Goal: Information Seeking & Learning: Learn about a topic

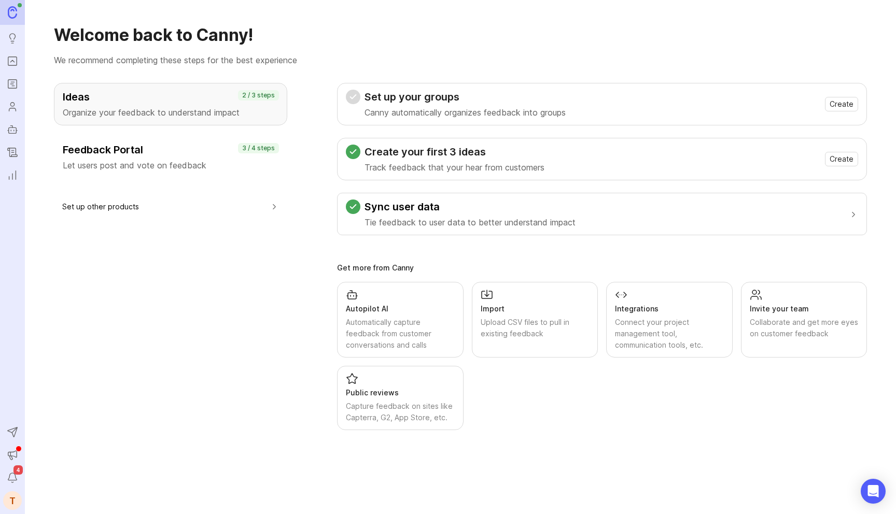
click at [10, 88] on rect "Roadmaps" at bounding box center [12, 84] width 9 height 9
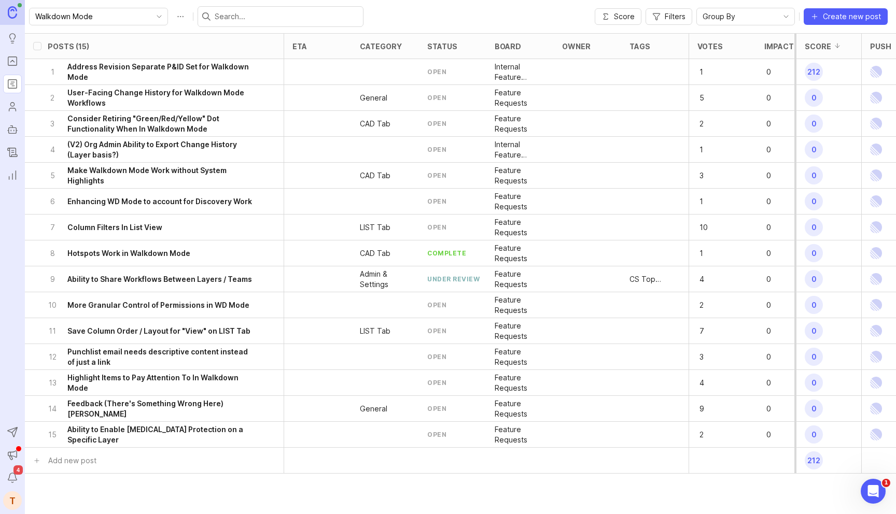
click at [151, 16] on icon "toggle icon" at bounding box center [159, 16] width 17 height 8
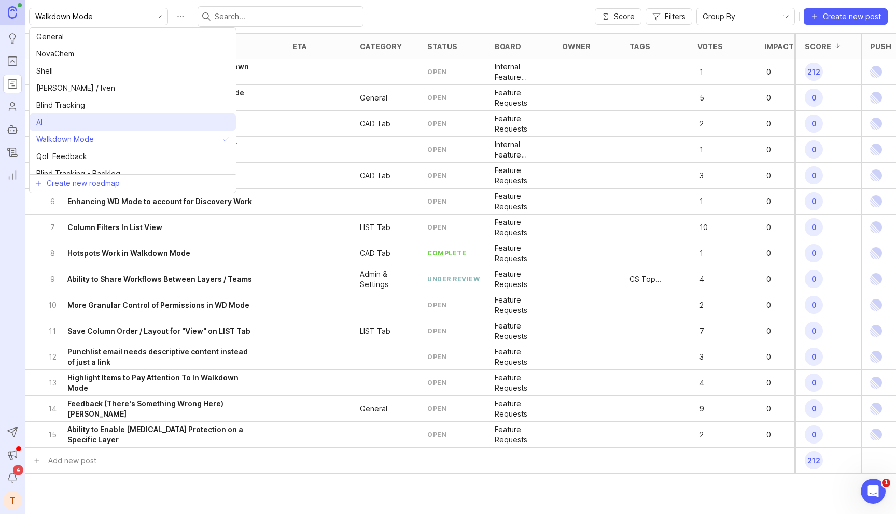
click at [84, 124] on li "AI" at bounding box center [133, 122] width 206 height 17
type input "AI"
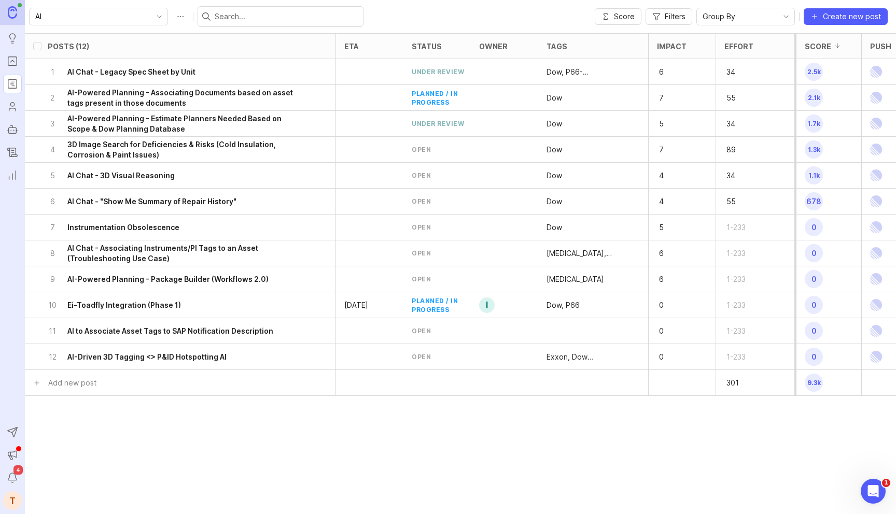
click at [151, 19] on icon "toggle icon" at bounding box center [159, 16] width 17 height 8
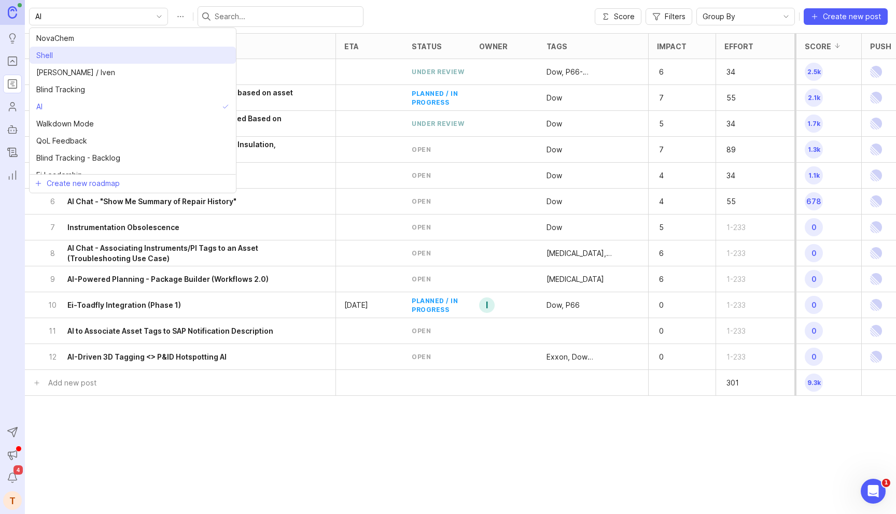
scroll to position [25, 0]
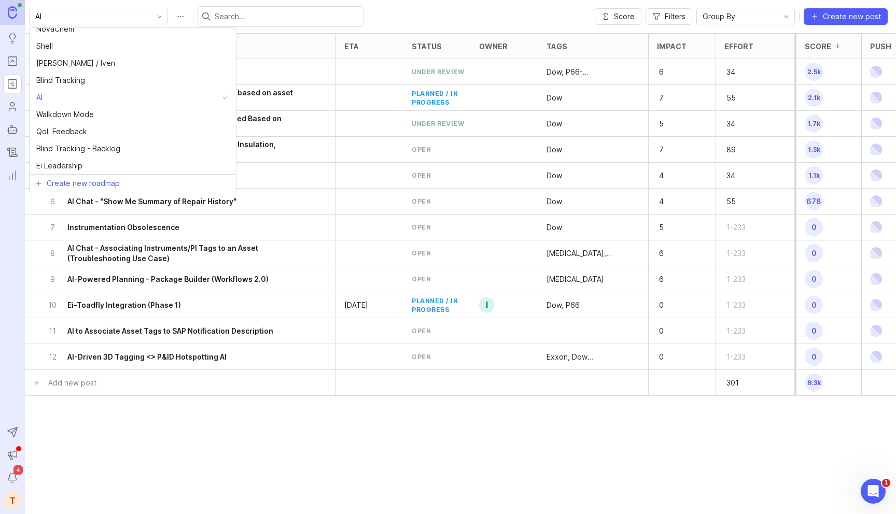
click at [346, 13] on div "AI Score Filters Group By Create new post" at bounding box center [460, 16] width 871 height 33
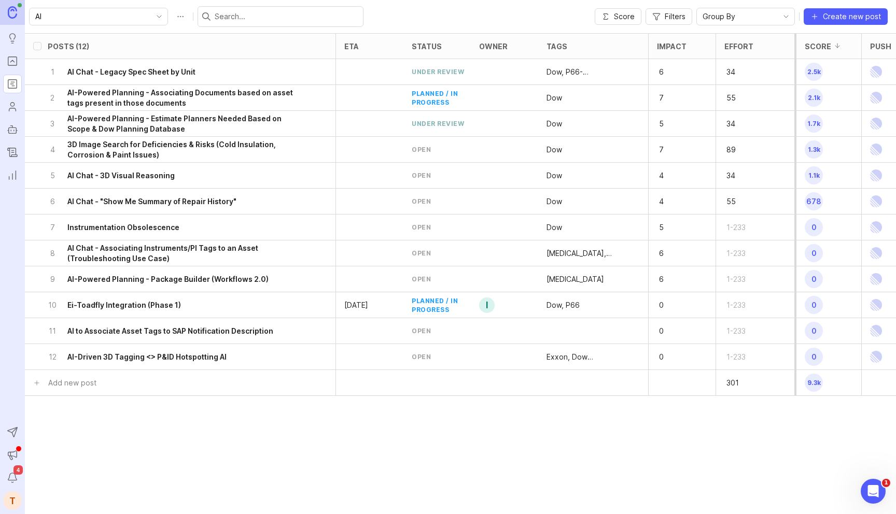
click at [201, 356] on h6 "AI-Driven 3D Tagging <> P&ID Hotspotting AI" at bounding box center [146, 357] width 159 height 10
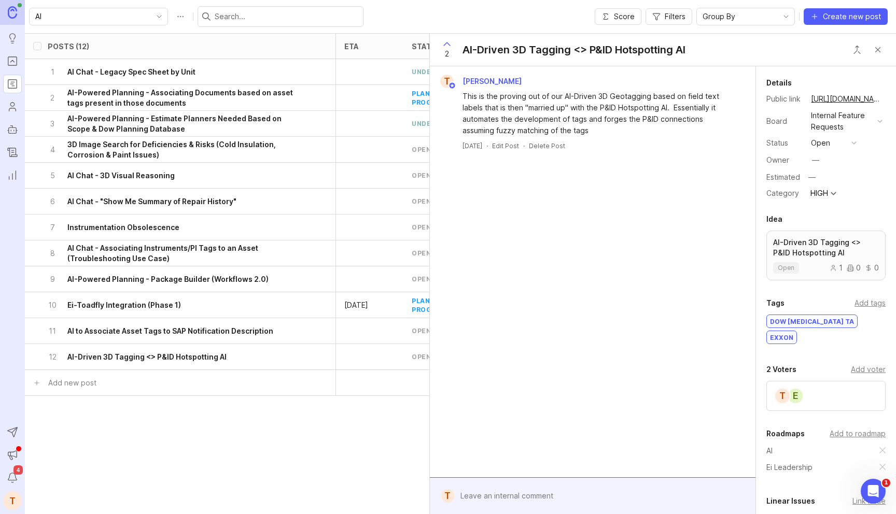
click at [878, 49] on button "Close button" at bounding box center [878, 49] width 21 height 21
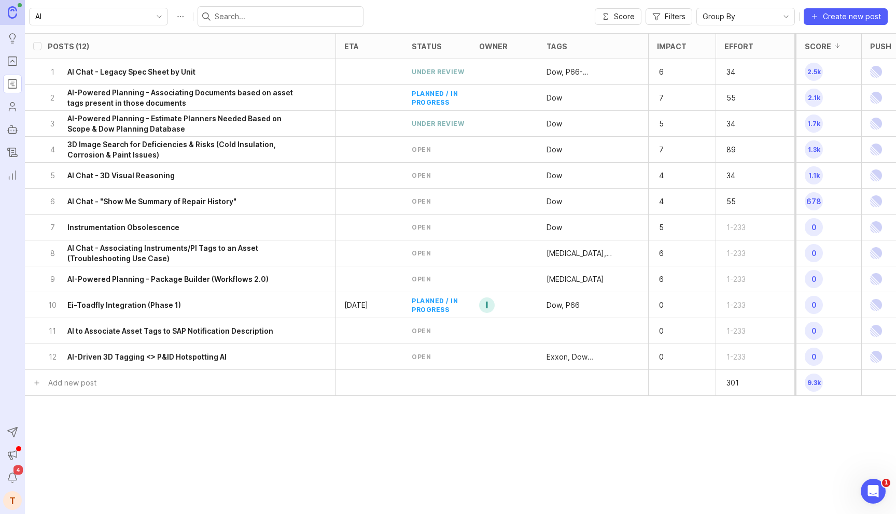
click at [179, 81] on div "1 AI Chat - Legacy Spec Sheet by Unit" at bounding box center [177, 71] width 258 height 25
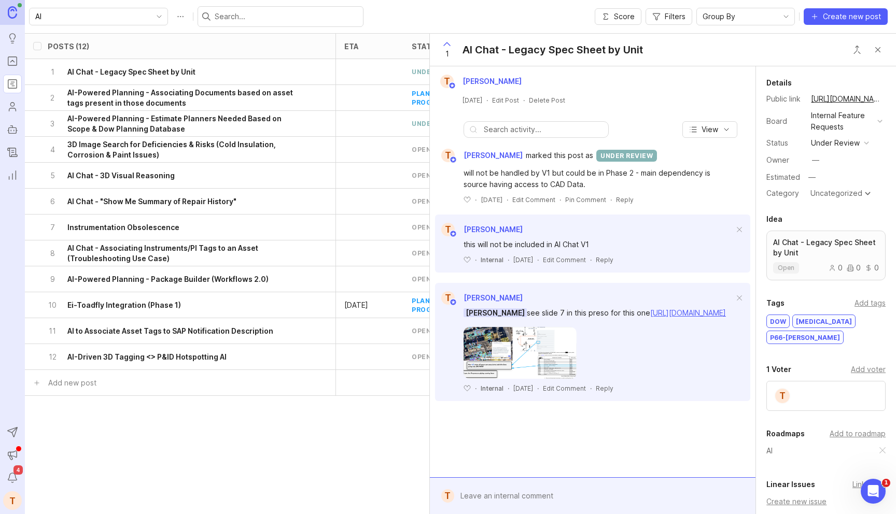
click at [880, 48] on button "Close button" at bounding box center [878, 49] width 21 height 21
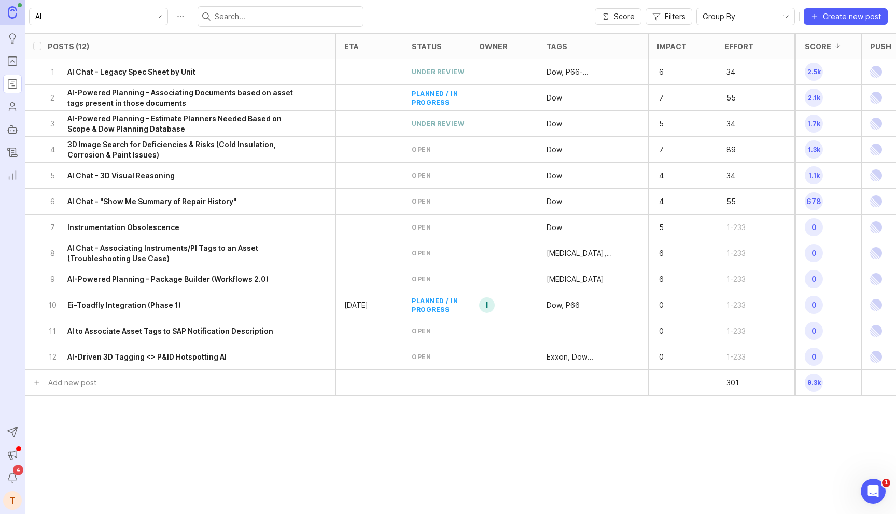
click at [188, 331] on h6 "AI to Associate Asset Tags to SAP Notification Description" at bounding box center [170, 331] width 206 height 10
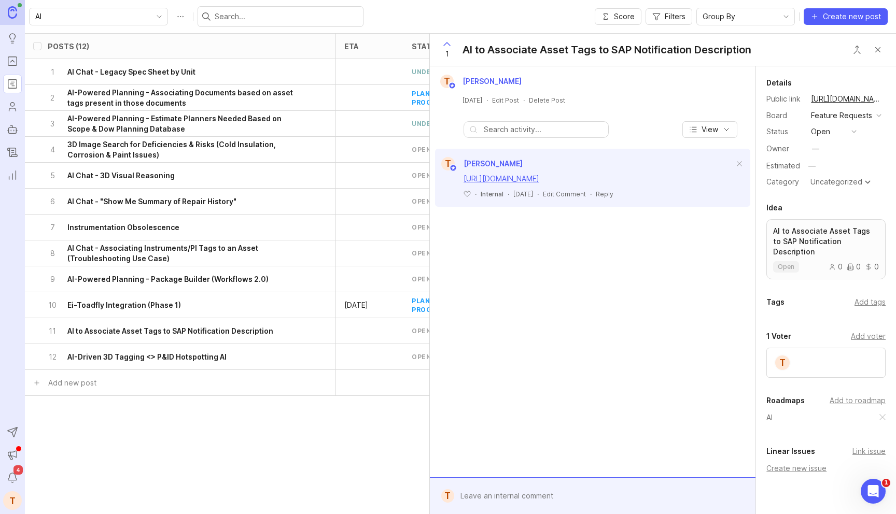
click at [884, 51] on button "Close button" at bounding box center [878, 49] width 21 height 21
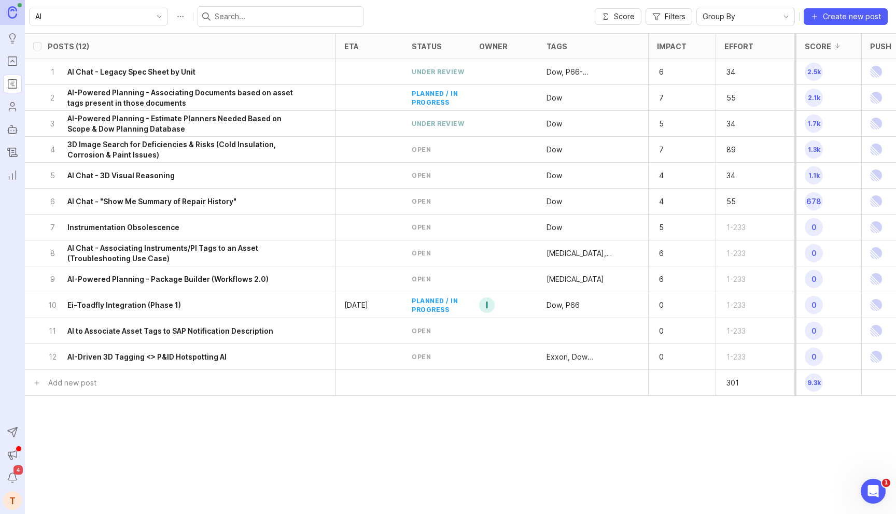
click at [224, 350] on div "12 AI-Driven 3D Tagging <> P&ID Hotspotting AI" at bounding box center [177, 356] width 258 height 25
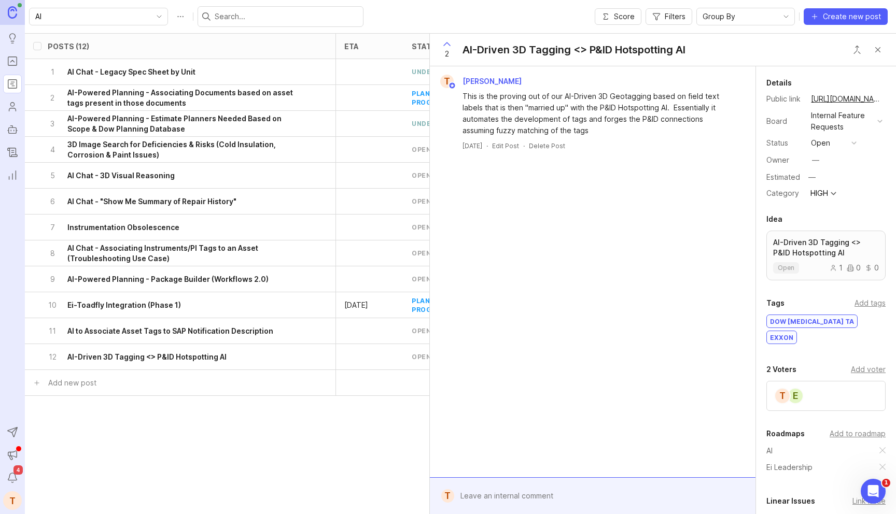
click at [880, 47] on button "Close button" at bounding box center [878, 49] width 21 height 21
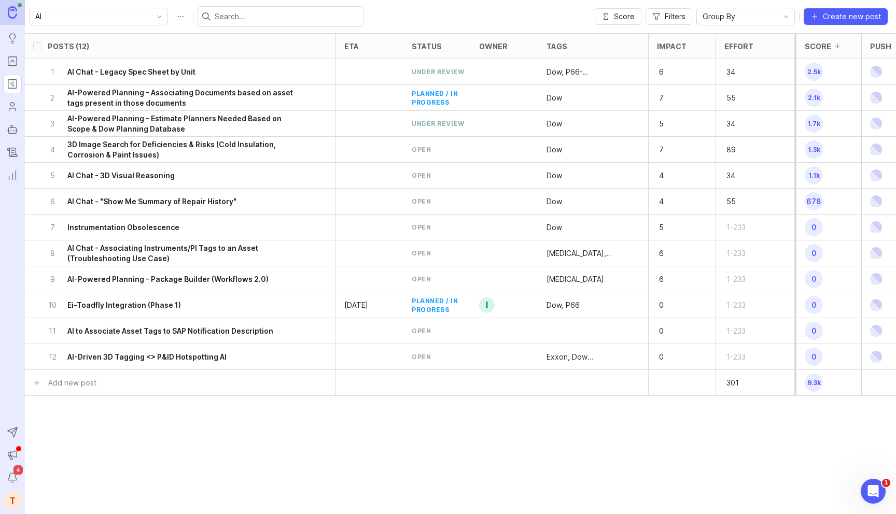
click at [256, 23] on div at bounding box center [281, 16] width 166 height 21
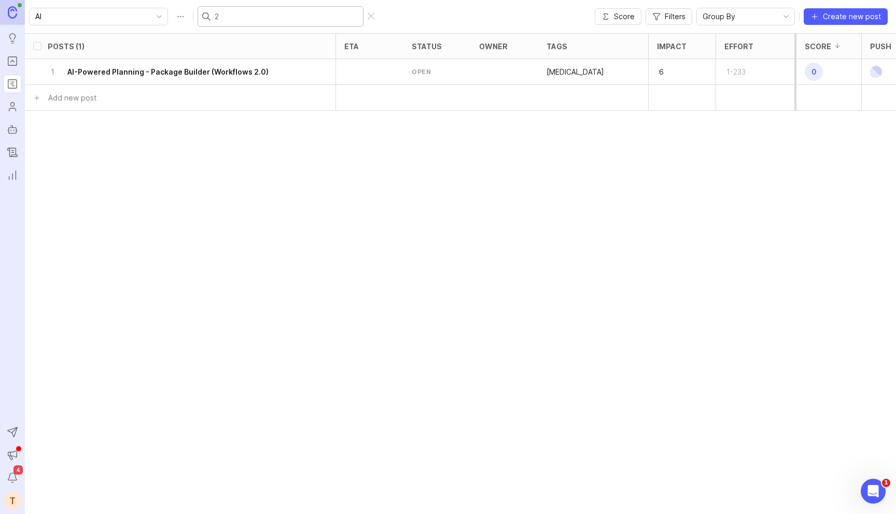
type input "2D"
checkbox input "true"
type input "2"
checkbox input "false"
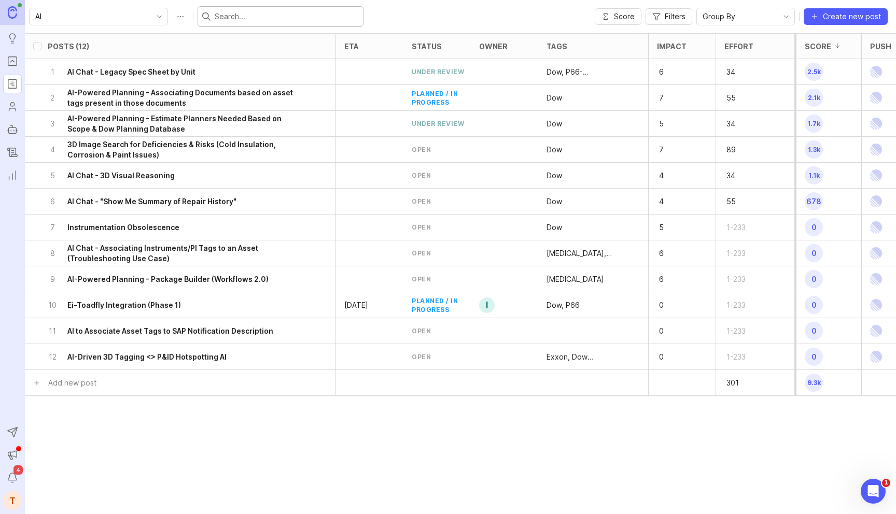
type input "l"
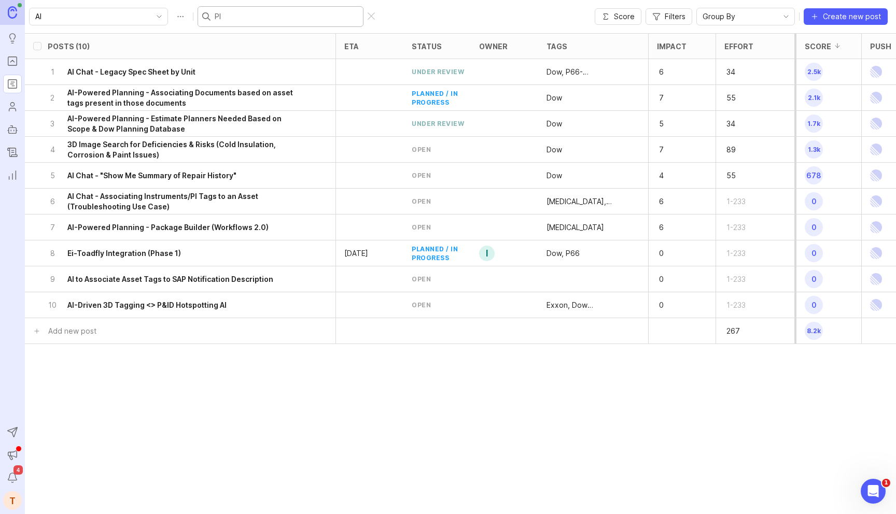
type input "Plo"
checkbox input "true"
type input "Plot"
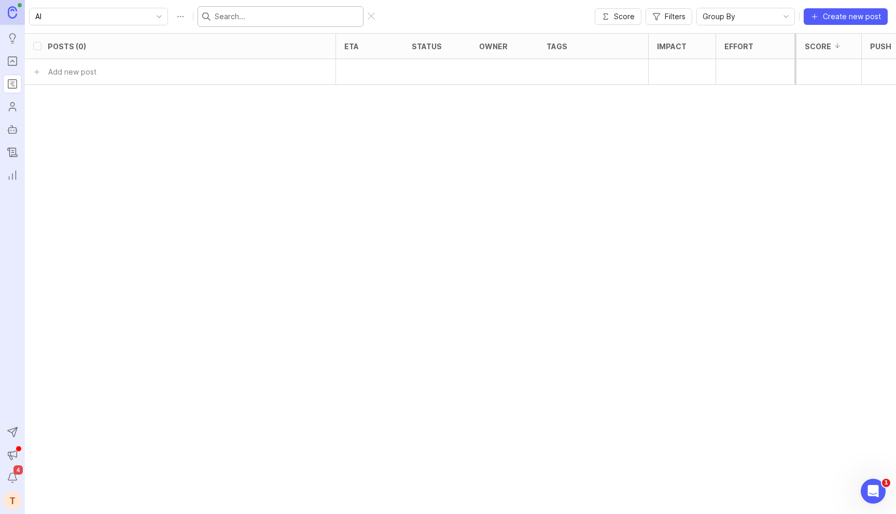
checkbox input "false"
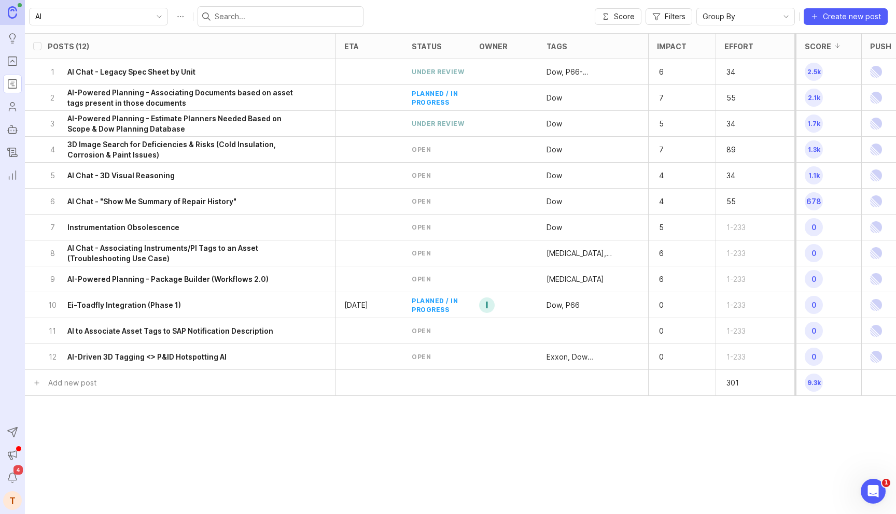
click at [187, 101] on h6 "AI-Powered Planning - Associating Documents based on asset tags present in thos…" at bounding box center [186, 98] width 239 height 21
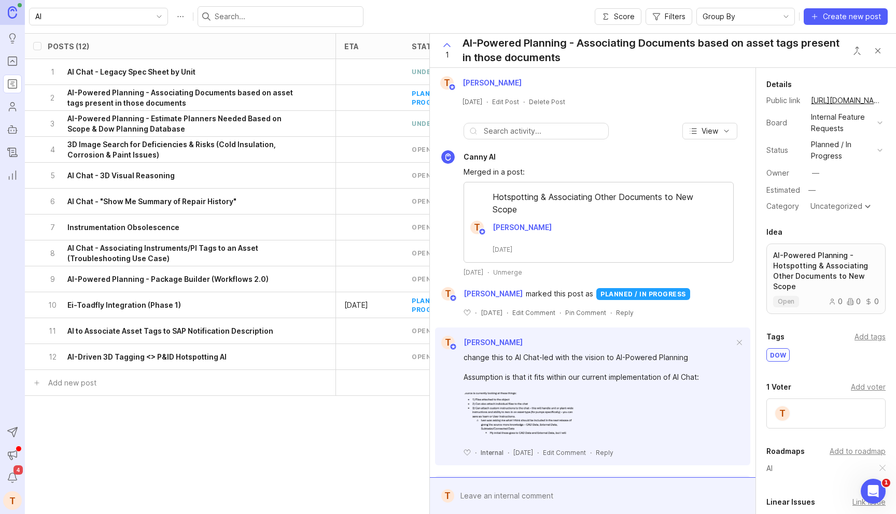
click at [876, 51] on button "Close button" at bounding box center [878, 50] width 21 height 21
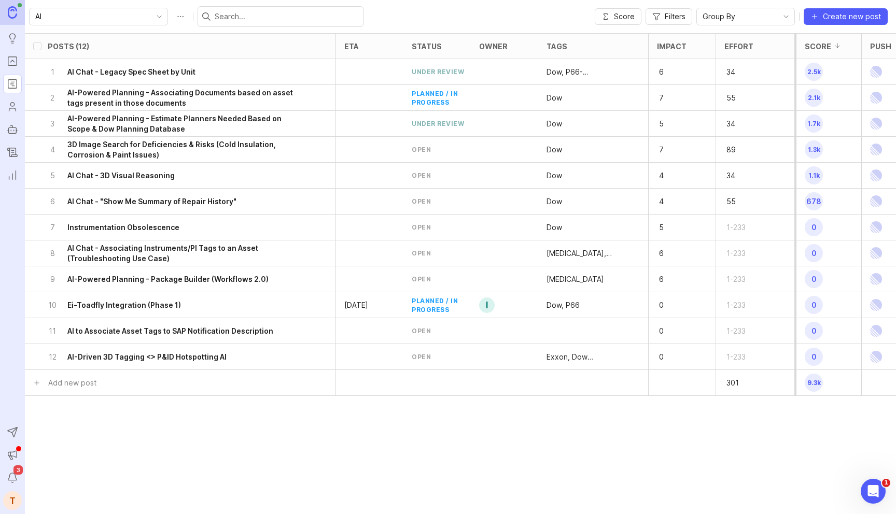
click at [151, 15] on icon "toggle icon" at bounding box center [159, 16] width 17 height 8
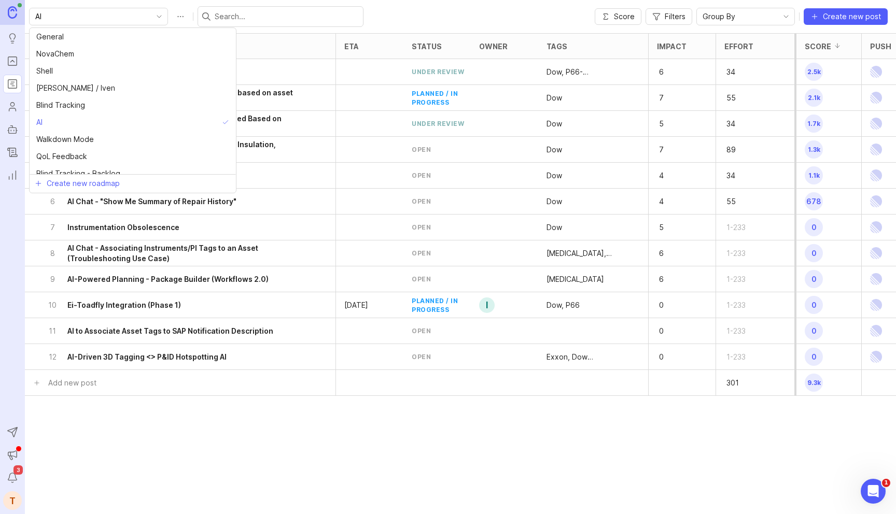
click at [342, 25] on div "AI Score Filters Group By Create new post" at bounding box center [460, 16] width 871 height 33
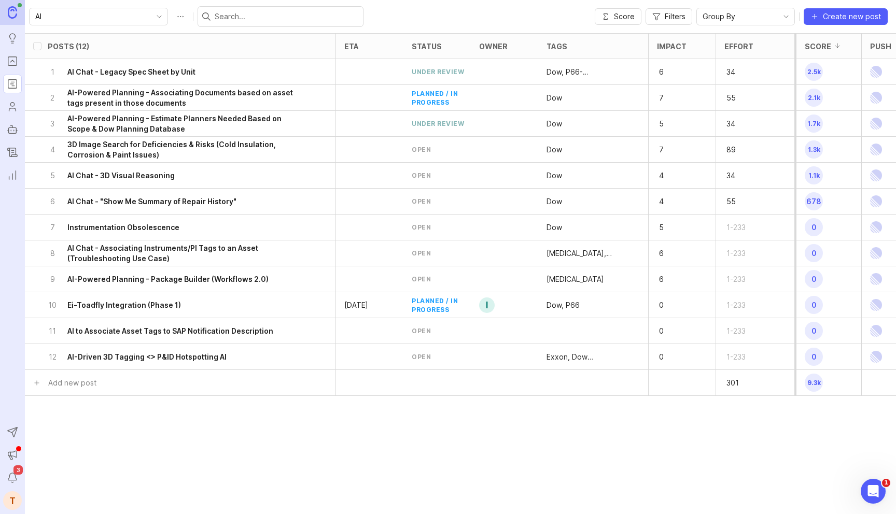
click at [151, 17] on icon "toggle icon" at bounding box center [159, 16] width 17 height 8
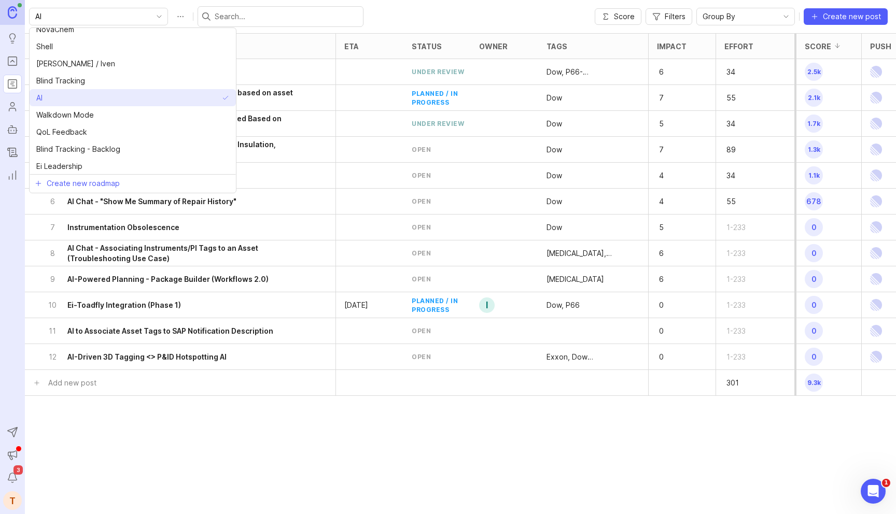
scroll to position [25, 0]
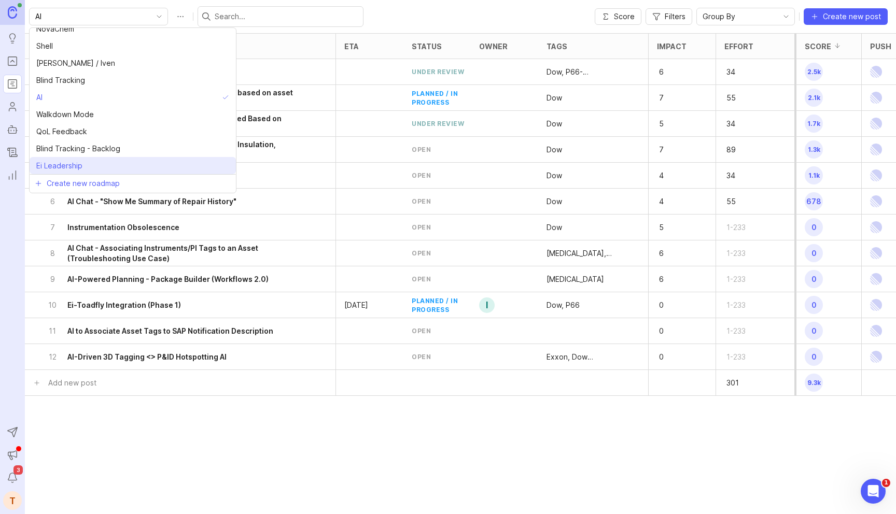
click at [80, 163] on span "Ei Leadership" at bounding box center [59, 165] width 46 height 11
type input "Ei Leadership"
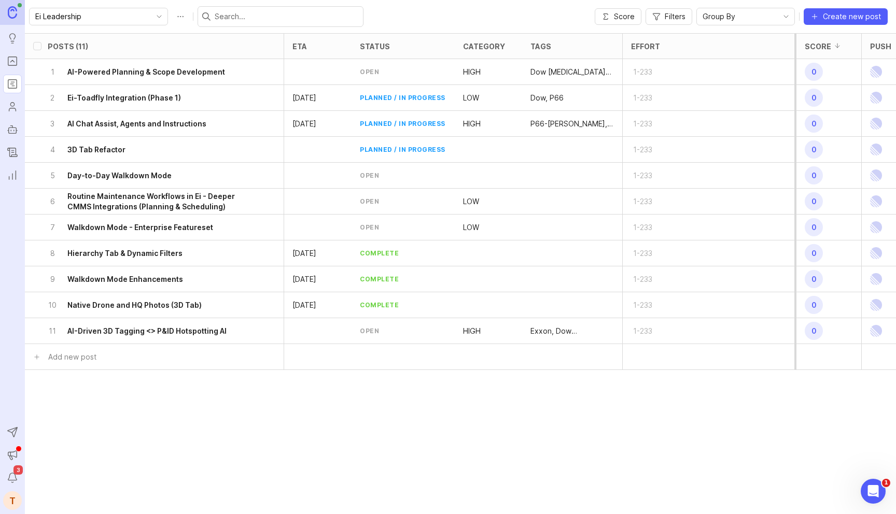
click at [169, 74] on h6 "AI-Powered Planning & Scope Development" at bounding box center [146, 72] width 158 height 10
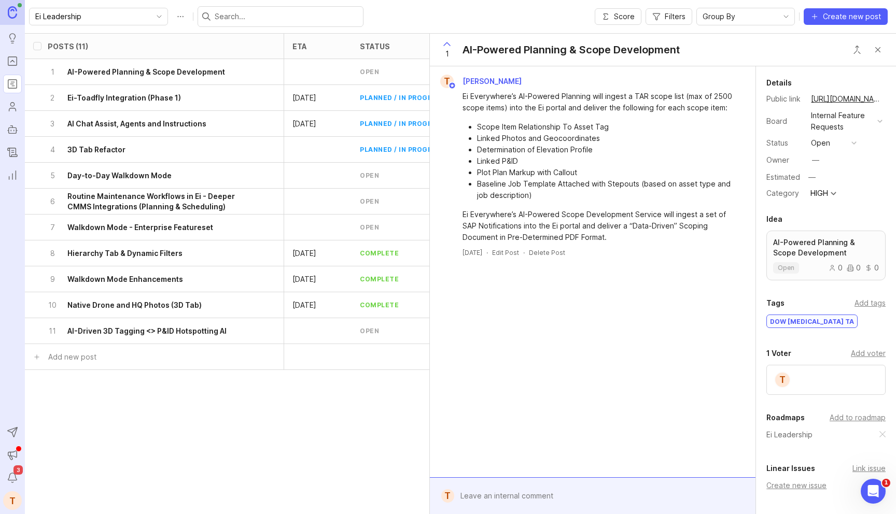
click at [877, 47] on button "Close button" at bounding box center [878, 49] width 21 height 21
